Goal: Task Accomplishment & Management: Manage account settings

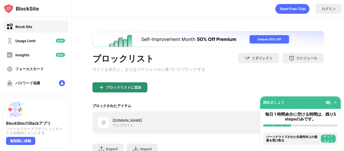
click at [115, 88] on div "ブロックリストに追加" at bounding box center [123, 87] width 35 height 4
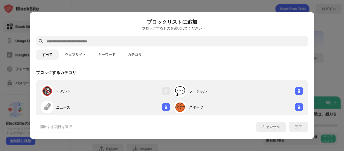
click at [111, 44] on div at bounding box center [172, 41] width 272 height 10
click at [111, 42] on input "text" at bounding box center [176, 41] width 260 height 6
type input "*"
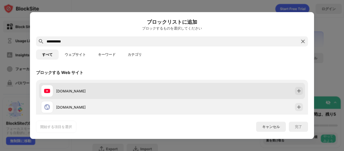
type input "**********"
click at [194, 92] on div "[DOMAIN_NAME]" at bounding box center [172, 91] width 266 height 16
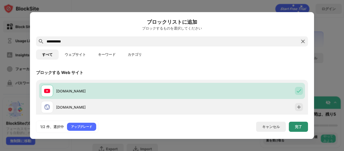
click at [296, 125] on div "完了" at bounding box center [298, 126] width 7 height 4
